Goal: Information Seeking & Learning: Find specific fact

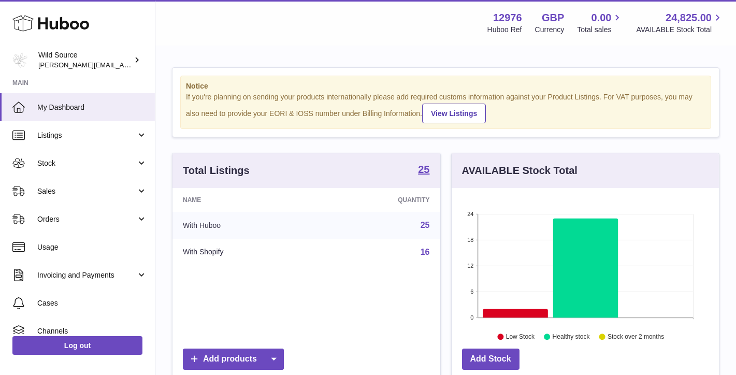
scroll to position [161, 267]
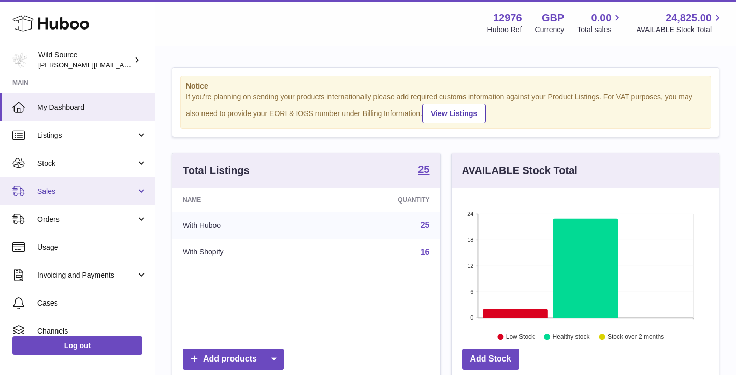
click at [134, 192] on link "Sales" at bounding box center [77, 191] width 155 height 28
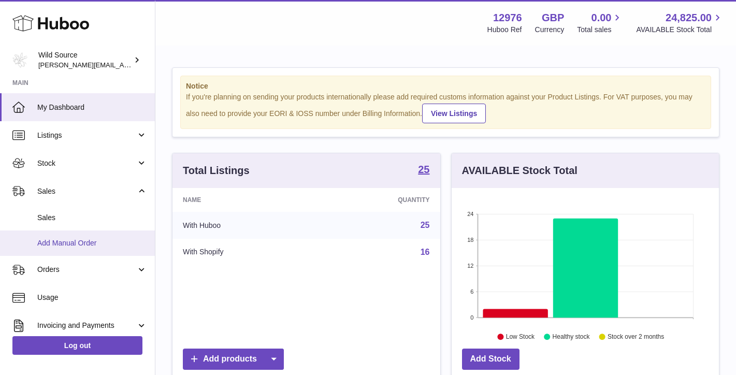
click at [81, 241] on span "Add Manual Order" at bounding box center [92, 243] width 110 height 10
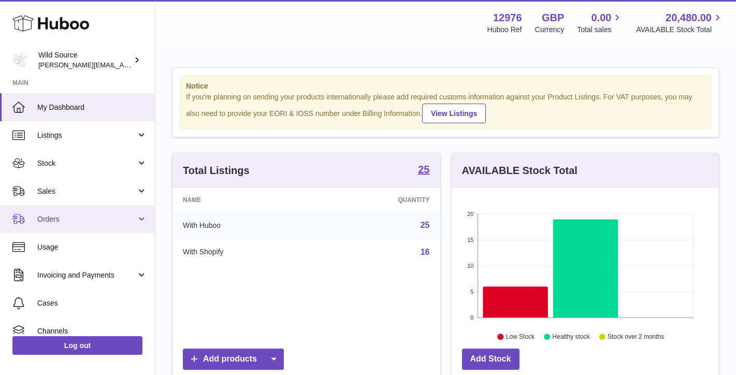
scroll to position [161, 267]
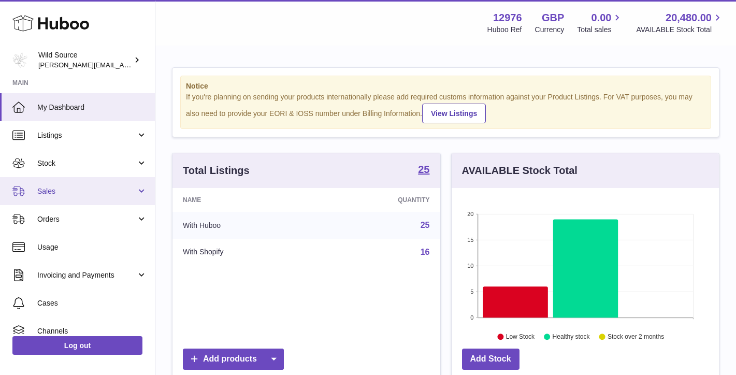
click at [68, 195] on link "Sales" at bounding box center [77, 191] width 155 height 28
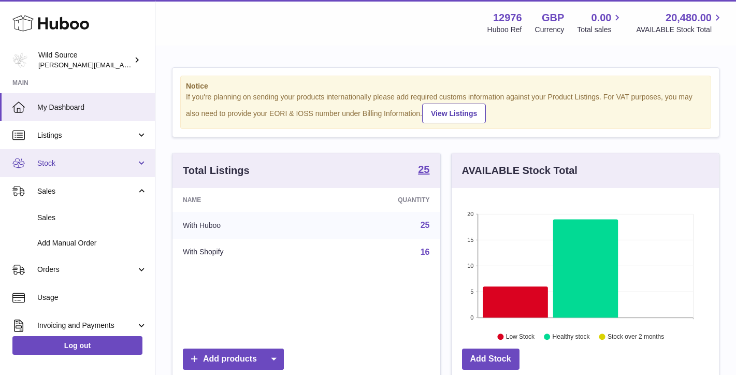
click at [51, 155] on link "Stock" at bounding box center [77, 163] width 155 height 28
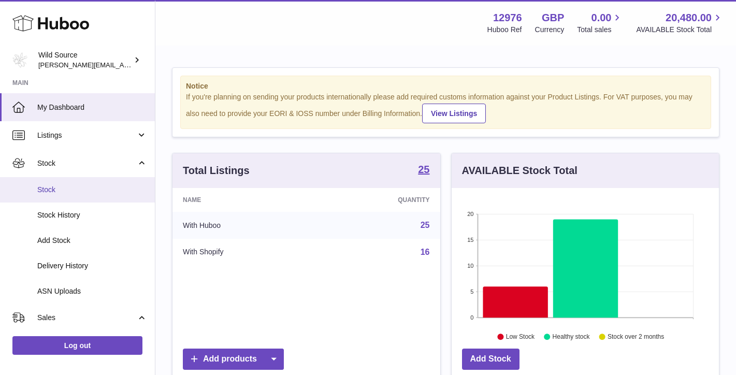
click at [52, 192] on span "Stock" at bounding box center [92, 190] width 110 height 10
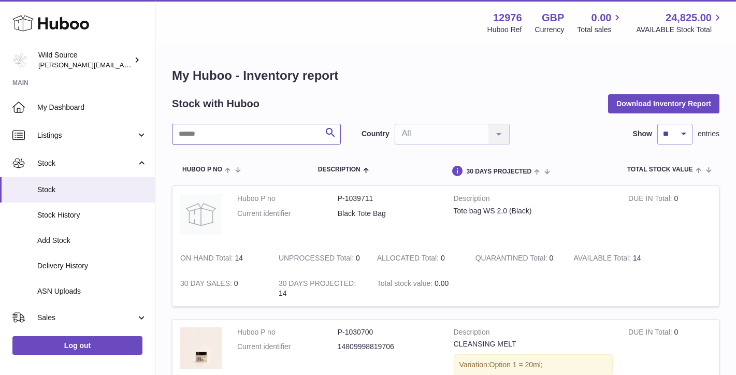
click at [261, 133] on input "text" at bounding box center [256, 134] width 169 height 21
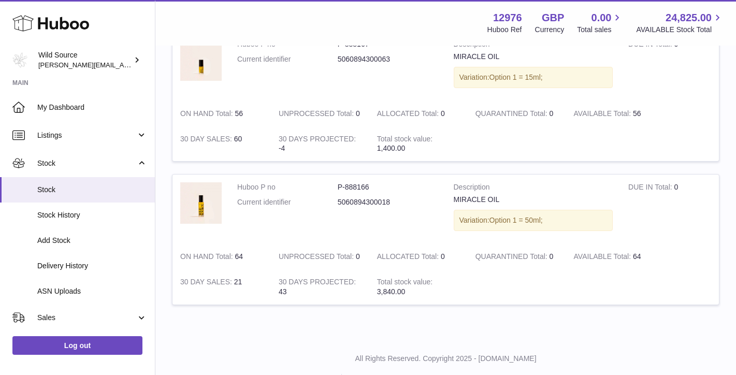
scroll to position [156, 0]
drag, startPoint x: 337, startPoint y: 183, endPoint x: 375, endPoint y: 180, distance: 37.9
click at [375, 180] on dd "P-888166" at bounding box center [387, 185] width 100 height 10
copy dd "P-888166"
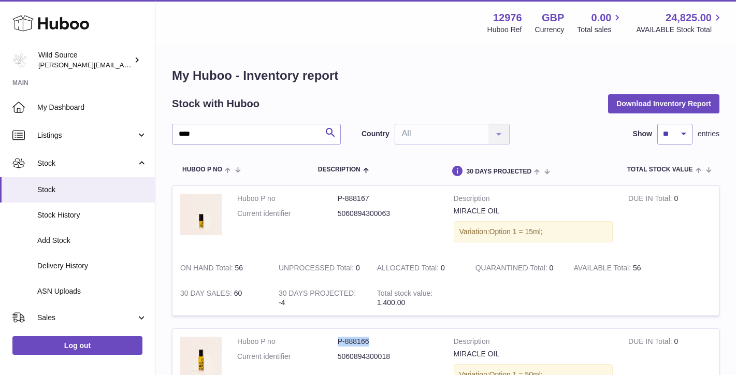
scroll to position [0, 0]
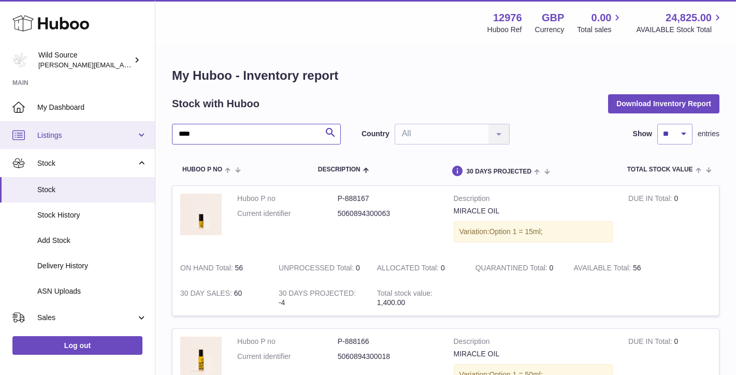
drag, startPoint x: 237, startPoint y: 134, endPoint x: 122, endPoint y: 131, distance: 114.9
click at [122, 131] on div "Huboo Wild Source kate@wildsource.co.uk Main My Dashboard Listings Not with Hub…" at bounding box center [368, 276] width 736 height 553
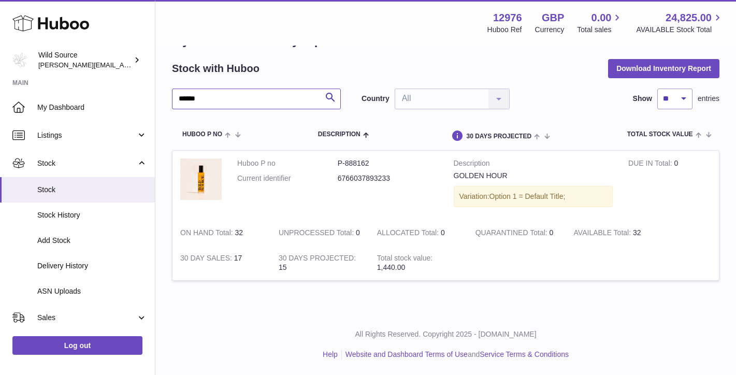
scroll to position [31, 0]
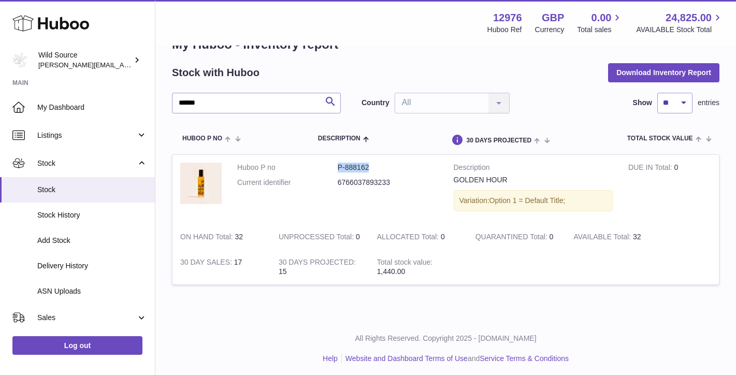
drag, startPoint x: 336, startPoint y: 166, endPoint x: 376, endPoint y: 164, distance: 39.9
click at [376, 164] on dl "Huboo P no P-888162 Current identifier 6766037893233" at bounding box center [337, 178] width 201 height 30
click at [376, 164] on dd "P-888162" at bounding box center [387, 168] width 100 height 10
drag, startPoint x: 373, startPoint y: 166, endPoint x: 337, endPoint y: 165, distance: 35.2
click at [337, 165] on dd "P-888162" at bounding box center [387, 168] width 100 height 10
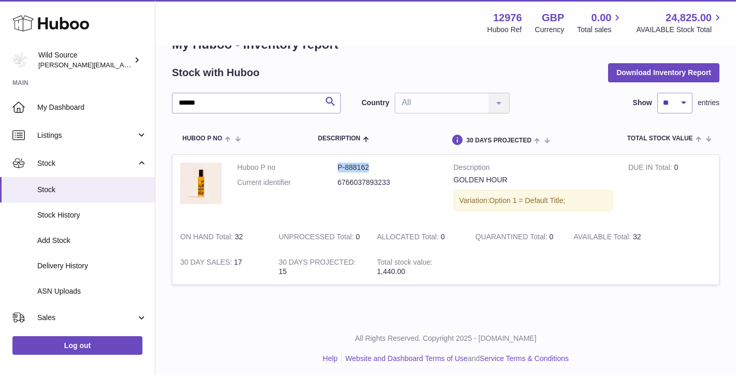
copy dd "P-888162"
drag, startPoint x: 266, startPoint y: 98, endPoint x: 168, endPoint y: 91, distance: 98.1
click at [168, 91] on div "My Huboo - Inventory report Stock with Huboo Download Inventory Report ****** S…" at bounding box center [445, 167] width 580 height 302
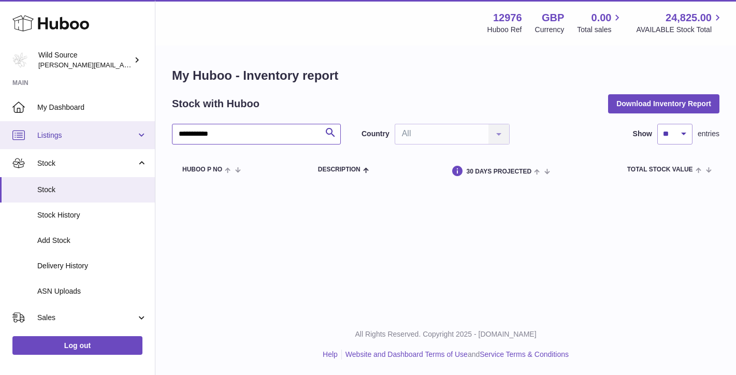
drag, startPoint x: 236, startPoint y: 133, endPoint x: 100, endPoint y: 129, distance: 135.7
click at [100, 129] on div "**********" at bounding box center [368, 187] width 736 height 375
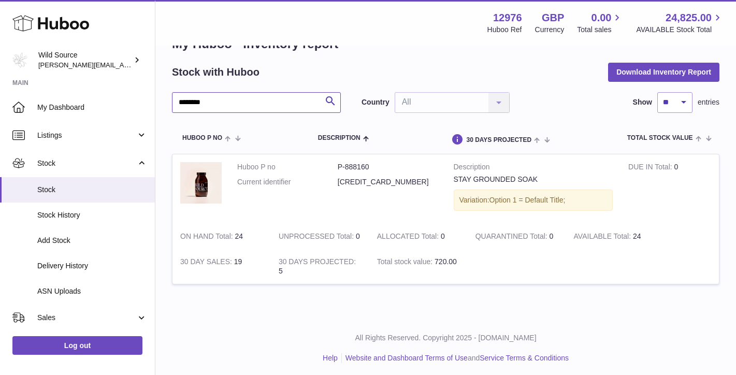
scroll to position [31, 0]
type input "********"
drag, startPoint x: 338, startPoint y: 168, endPoint x: 367, endPoint y: 167, distance: 29.5
click at [367, 167] on dd "P-888160" at bounding box center [387, 168] width 100 height 10
copy dd "P-888160"
